Goal: Find specific page/section: Find specific page/section

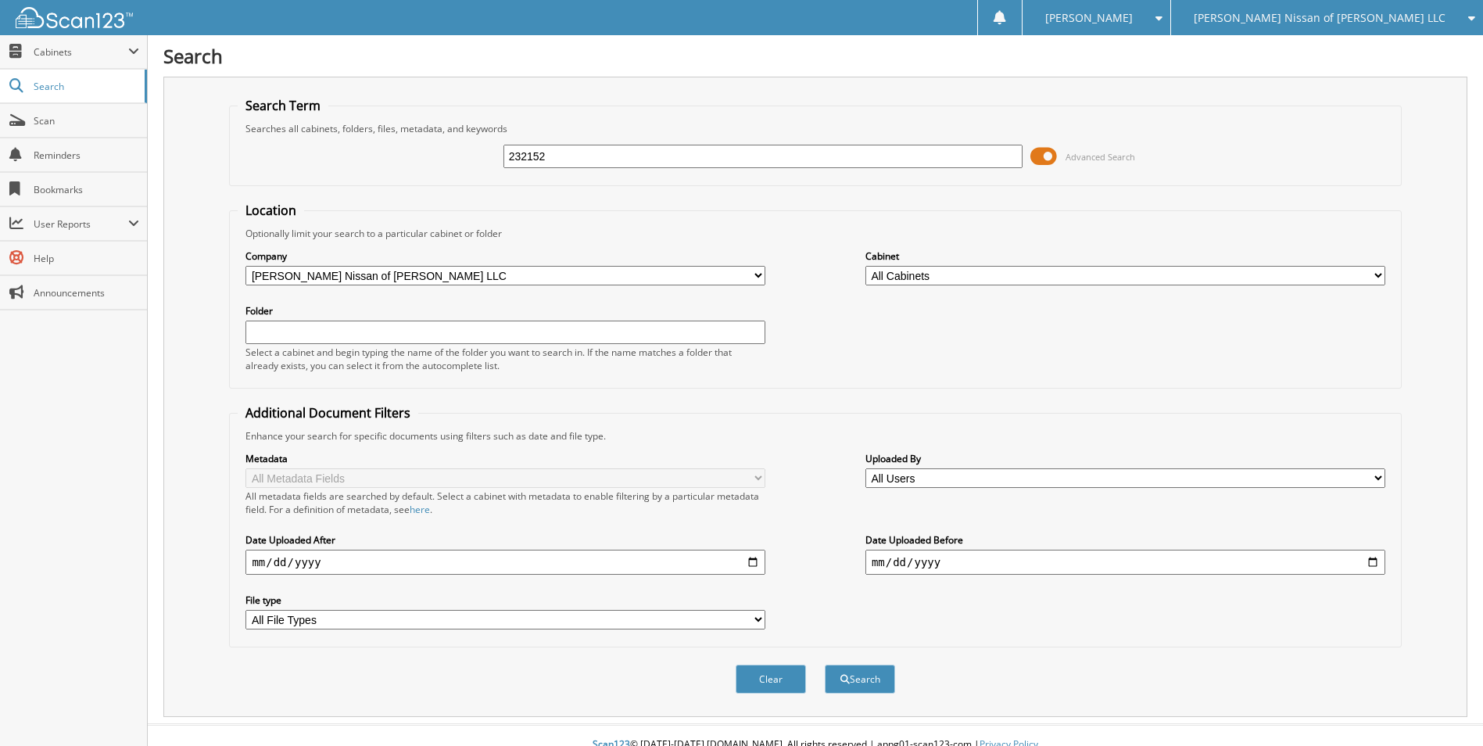
type input "232152"
click at [825, 665] on button "Search" at bounding box center [860, 679] width 70 height 29
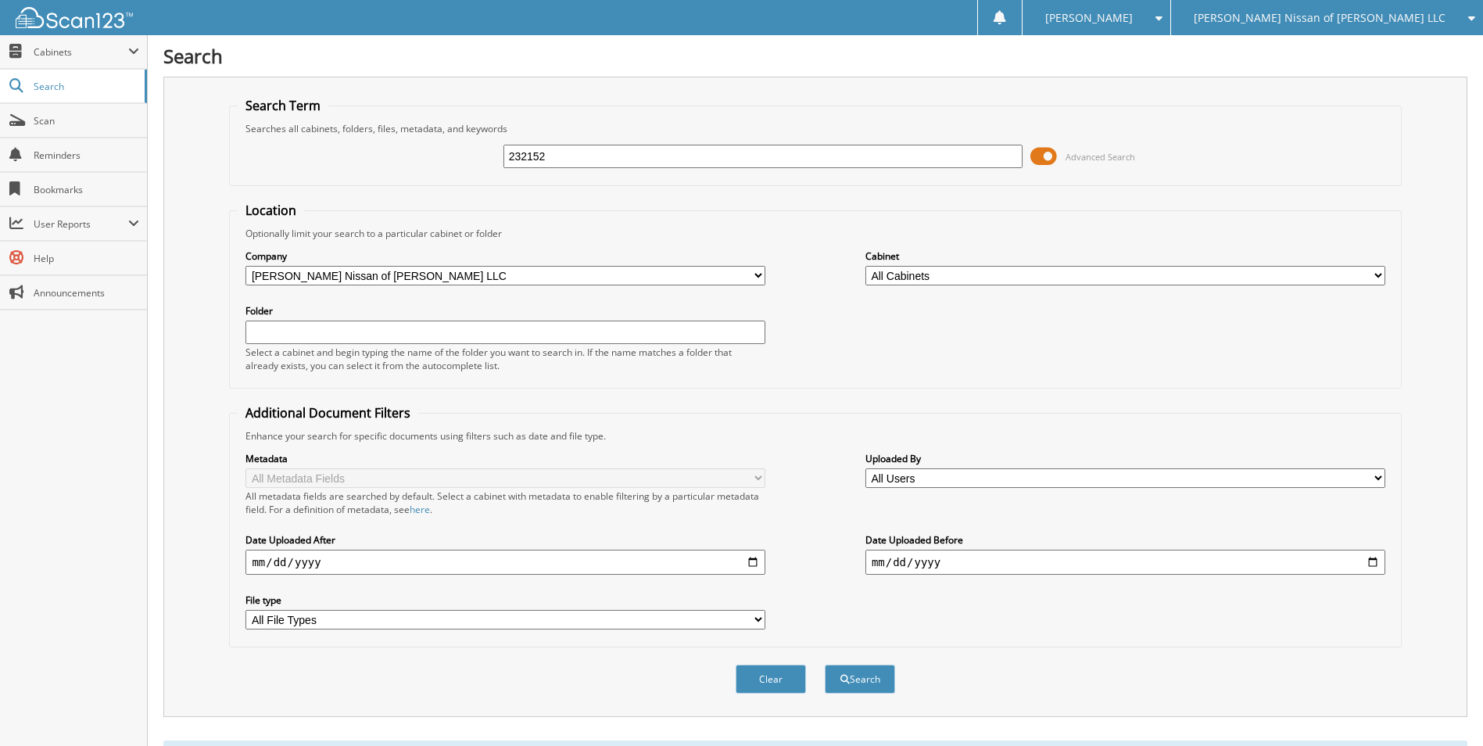
drag, startPoint x: 603, startPoint y: 162, endPoint x: 428, endPoint y: 153, distance: 174.6
click at [428, 153] on div "232152 Advanced Search" at bounding box center [815, 156] width 1155 height 42
click at [1402, 13] on span "[PERSON_NAME] Nissan of [PERSON_NAME] LLC" at bounding box center [1320, 17] width 252 height 9
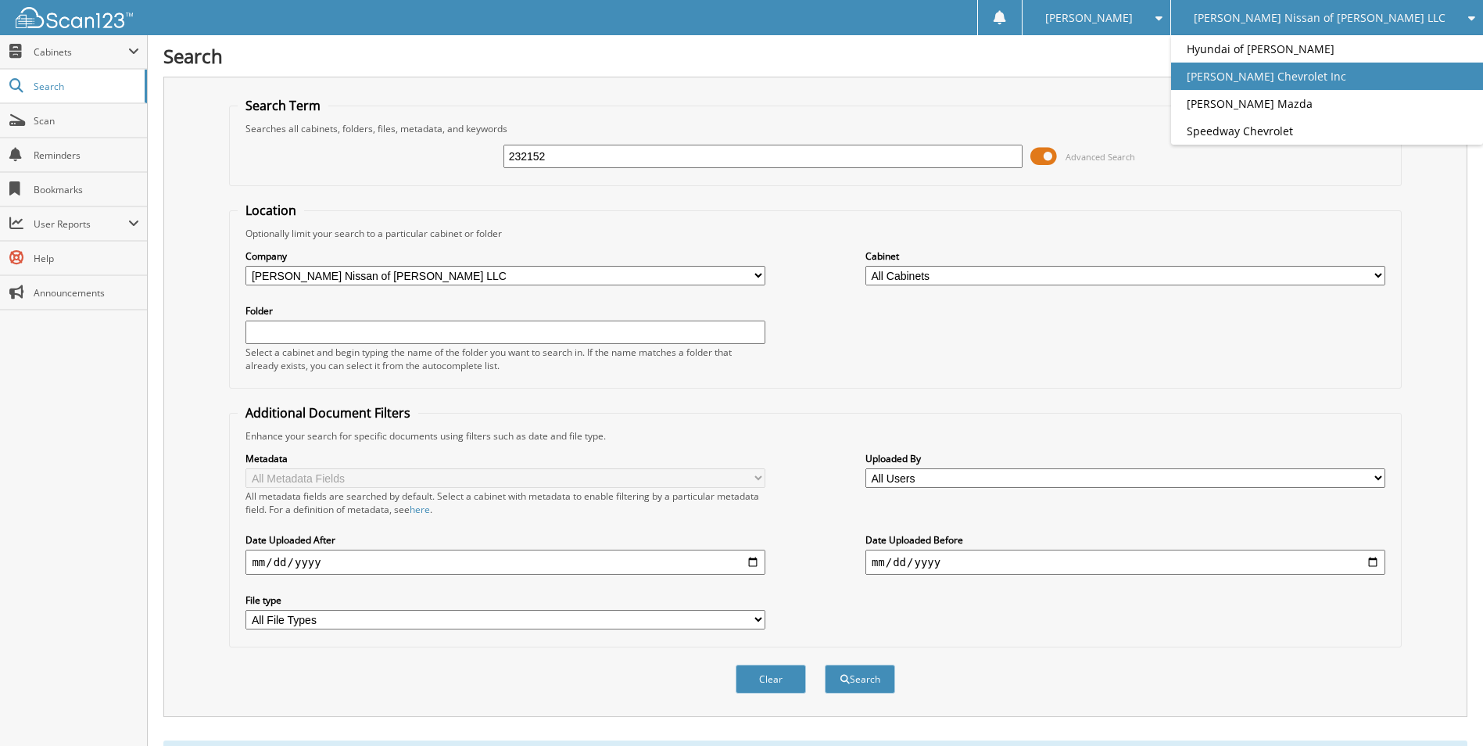
click at [1383, 83] on link "[PERSON_NAME] Chevrolet Inc" at bounding box center [1327, 76] width 312 height 27
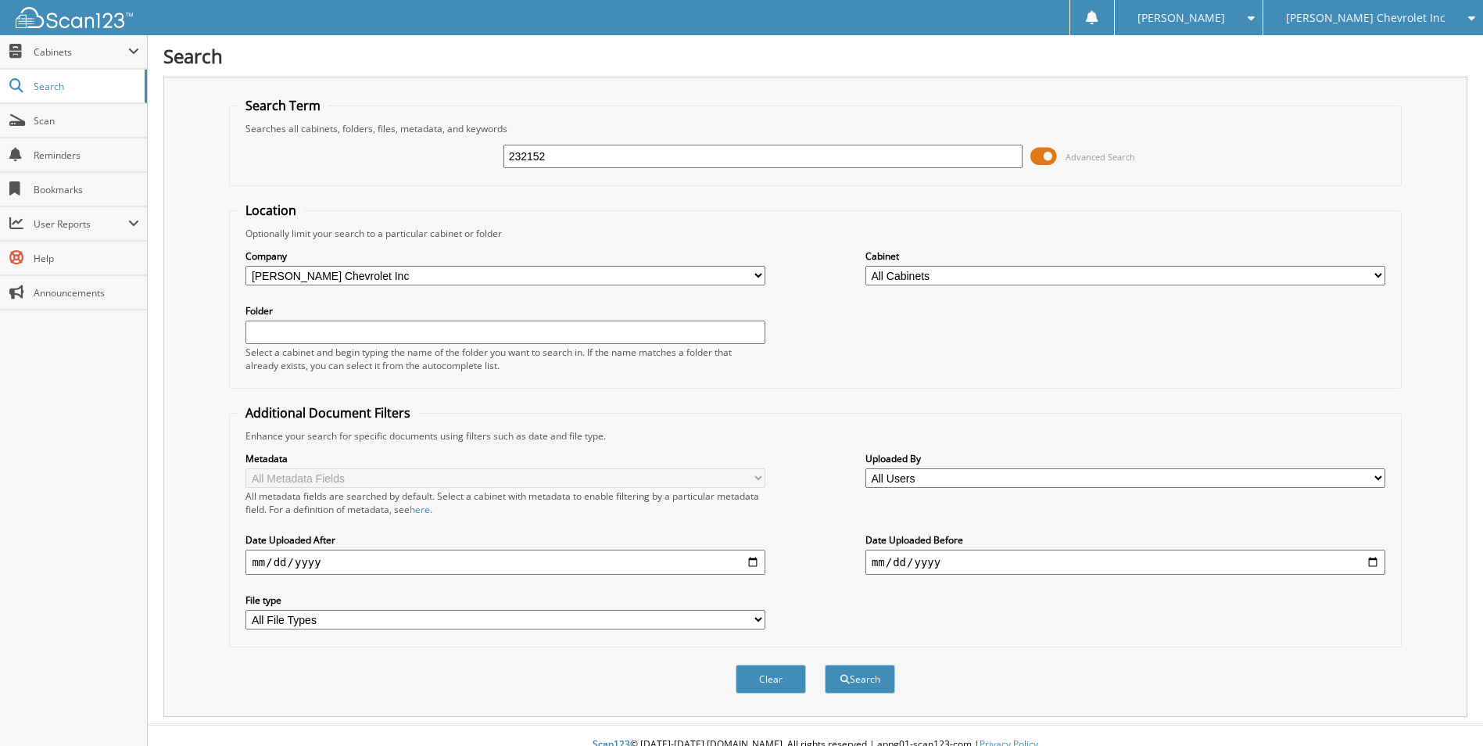
type input "232152"
click at [825, 665] on button "Search" at bounding box center [860, 679] width 70 height 29
